Goal: Information Seeking & Learning: Learn about a topic

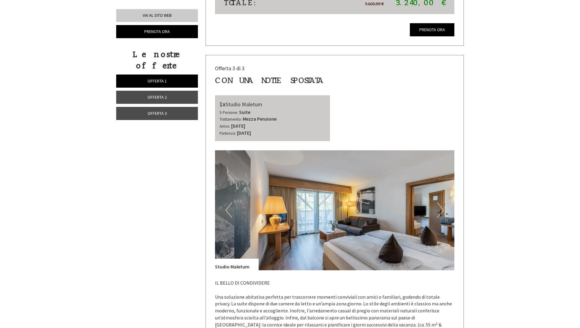
scroll to position [1251, 0]
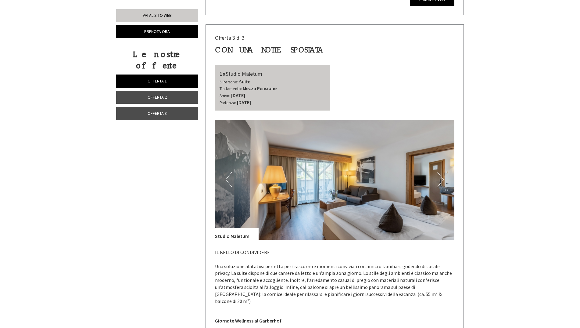
click at [441, 174] on button "Next" at bounding box center [441, 179] width 6 height 15
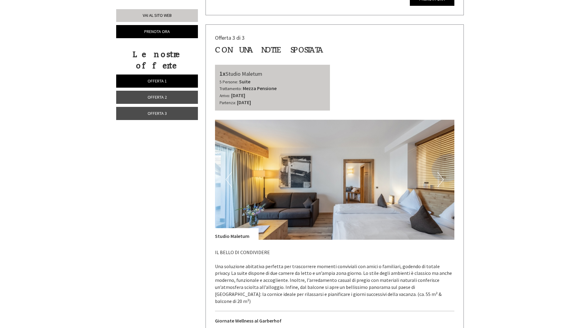
click at [435, 174] on img at bounding box center [335, 180] width 240 height 120
click at [441, 173] on button "Next" at bounding box center [441, 179] width 6 height 15
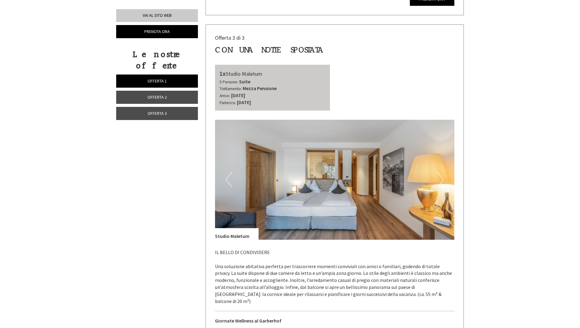
click at [441, 173] on button "Next" at bounding box center [441, 179] width 6 height 15
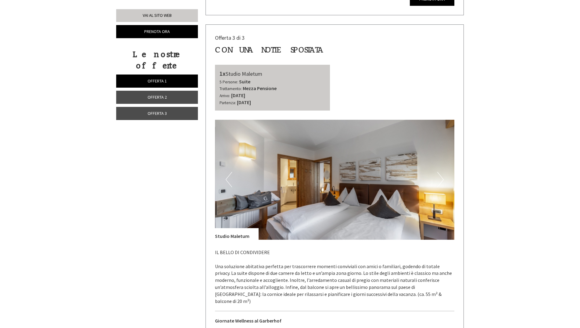
click at [441, 173] on button "Next" at bounding box center [441, 179] width 6 height 15
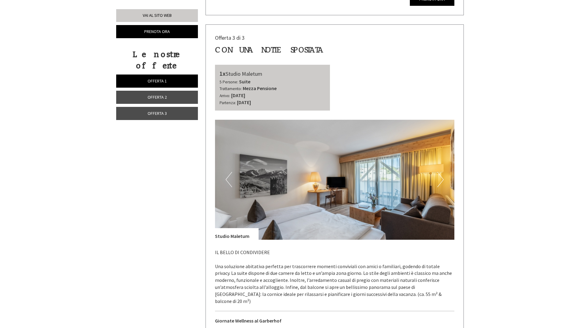
click at [441, 173] on button "Next" at bounding box center [441, 179] width 6 height 15
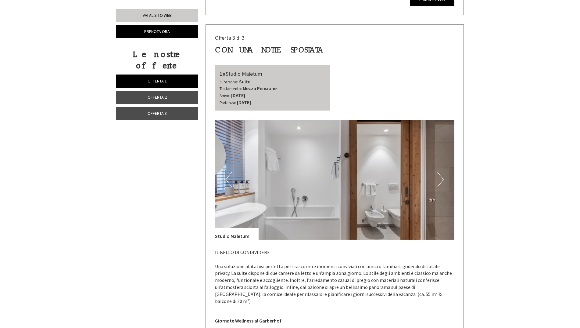
click at [441, 173] on button "Next" at bounding box center [441, 179] width 6 height 15
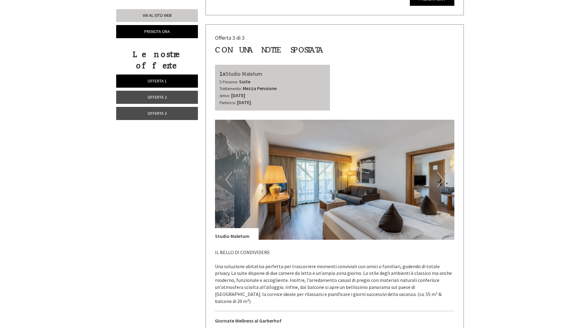
click at [441, 173] on button "Next" at bounding box center [441, 179] width 6 height 15
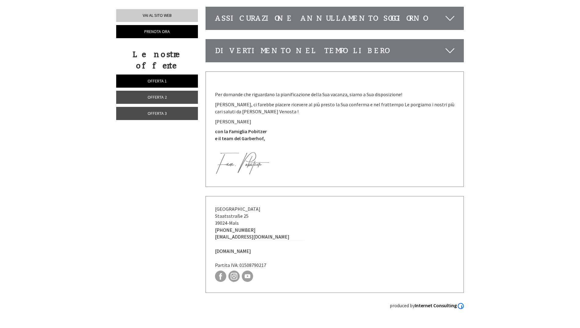
scroll to position [2564, 0]
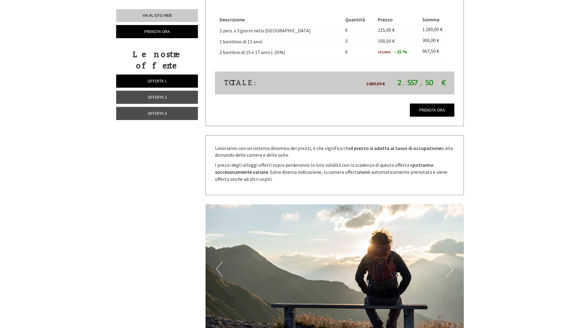
click at [154, 91] on link "Offerta 2" at bounding box center [157, 97] width 82 height 13
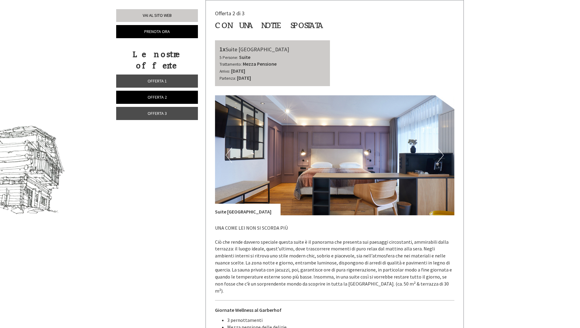
click at [160, 110] on span "Offerta 3" at bounding box center [157, 112] width 19 height 5
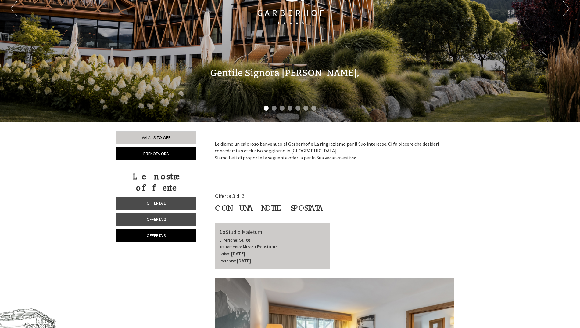
scroll to position [104, 0]
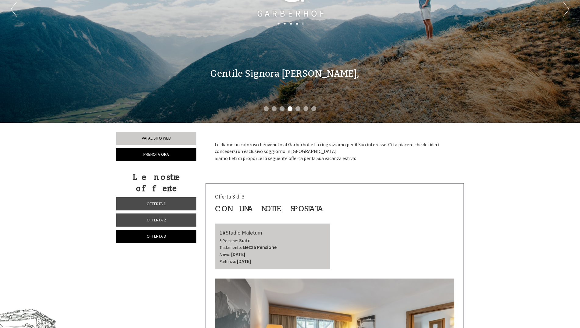
click at [143, 213] on link "Offerta 2" at bounding box center [156, 219] width 80 height 13
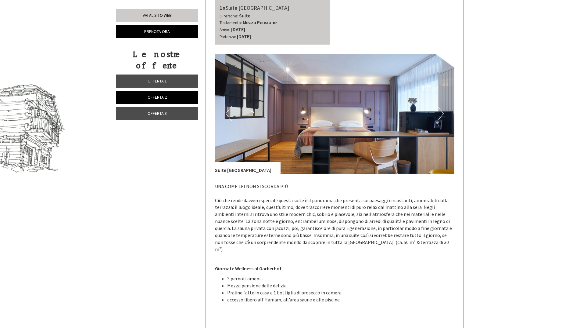
scroll to position [318, 0]
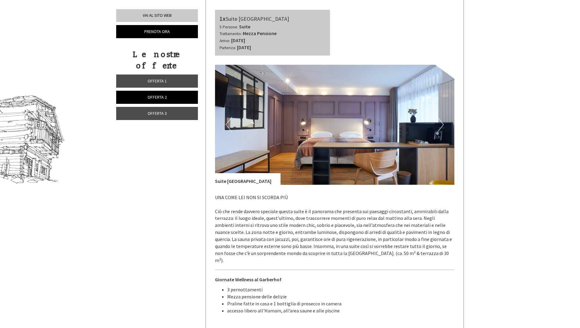
click at [143, 107] on link "Offerta 3" at bounding box center [157, 113] width 82 height 13
